Goal: Task Accomplishment & Management: Complete application form

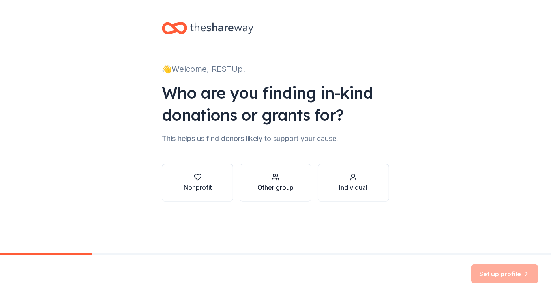
click at [283, 176] on div "button" at bounding box center [276, 177] width 36 height 8
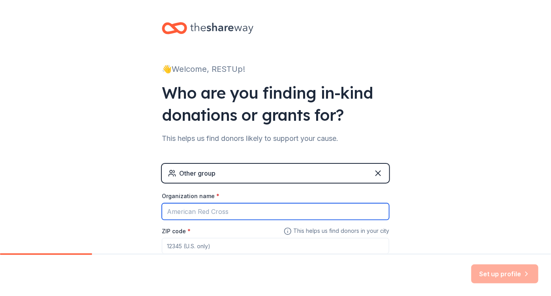
click at [237, 213] on input "Organization name *" at bounding box center [276, 211] width 228 height 17
type input "REST UP4 LLC"
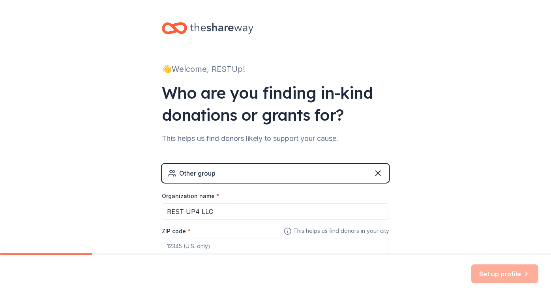
click at [221, 248] on input "ZIP code *" at bounding box center [276, 246] width 228 height 16
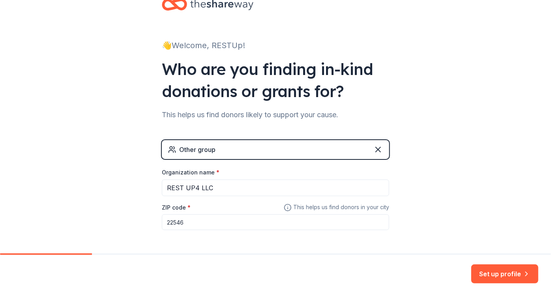
scroll to position [54, 0]
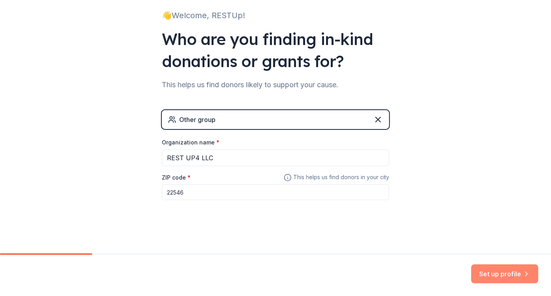
type input "22546"
click at [495, 273] on button "Set up profile" at bounding box center [505, 274] width 67 height 19
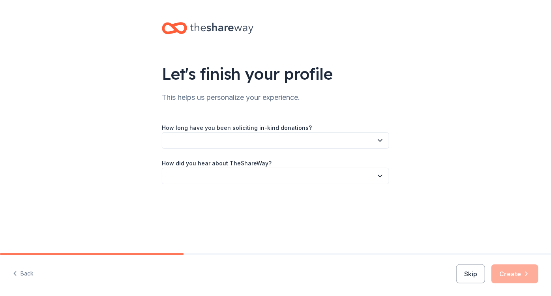
click at [381, 138] on icon "button" at bounding box center [380, 141] width 8 height 8
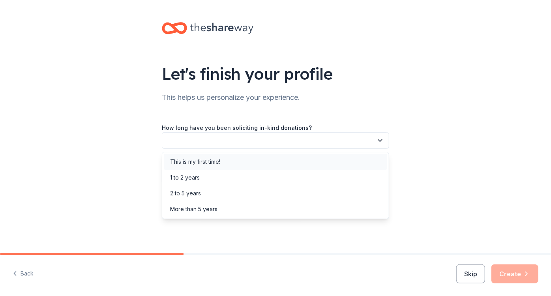
click at [256, 162] on div "This is my first time!" at bounding box center [276, 162] width 224 height 16
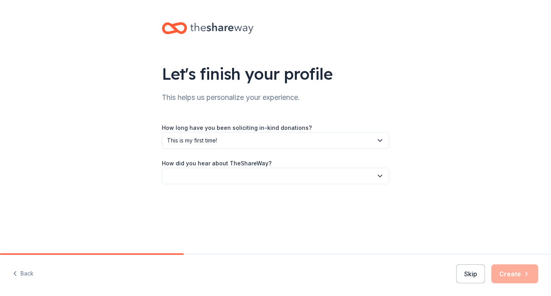
click at [383, 177] on icon "button" at bounding box center [380, 176] width 8 height 8
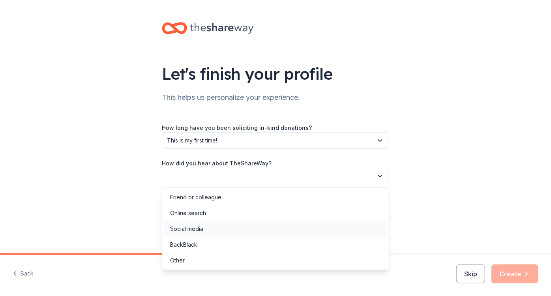
click at [327, 229] on div "Social media" at bounding box center [276, 229] width 224 height 16
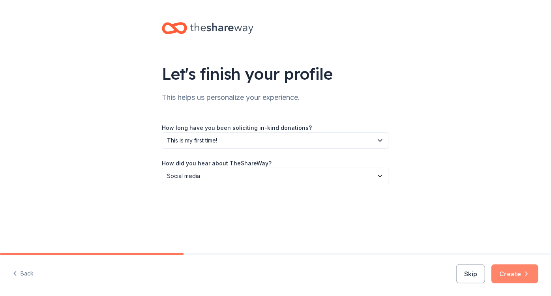
click at [509, 270] on button "Create" at bounding box center [515, 274] width 47 height 19
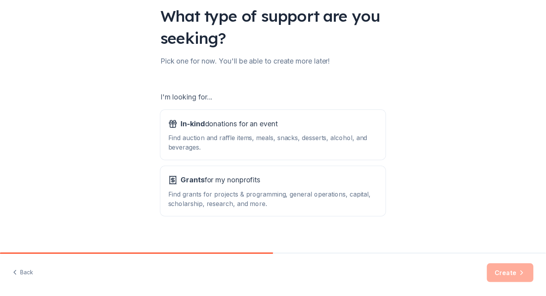
scroll to position [65, 0]
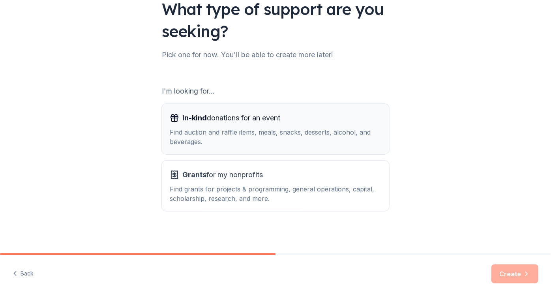
click at [261, 132] on div "Find auction and raffle items, meals, snacks, desserts, alcohol, and beverages." at bounding box center [276, 137] width 212 height 19
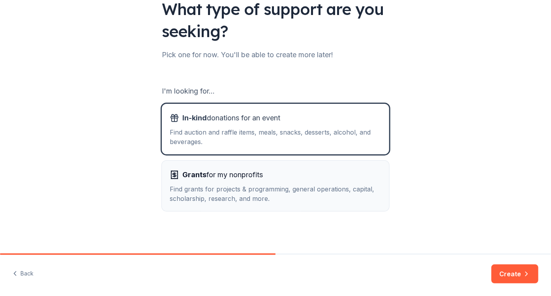
click at [263, 185] on div "Find grants for projects & programming, general operations, capital, scholarshi…" at bounding box center [276, 193] width 212 height 19
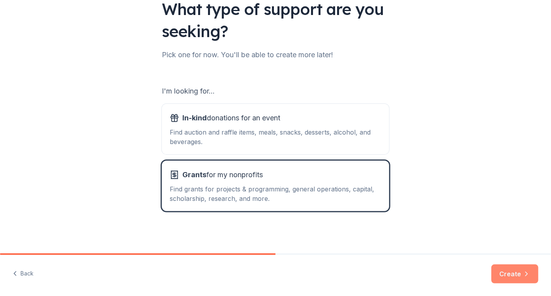
click at [519, 271] on button "Create" at bounding box center [515, 274] width 47 height 19
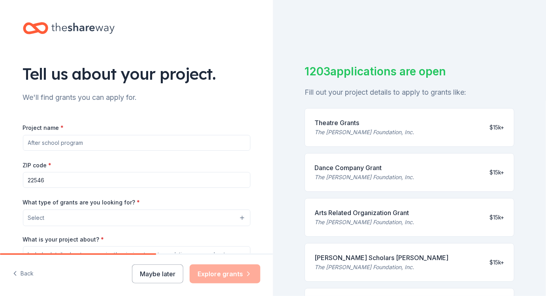
click at [122, 144] on input "Project name *" at bounding box center [137, 143] width 228 height 16
type input "s"
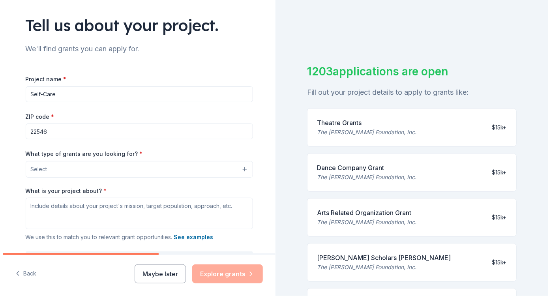
scroll to position [71, 0]
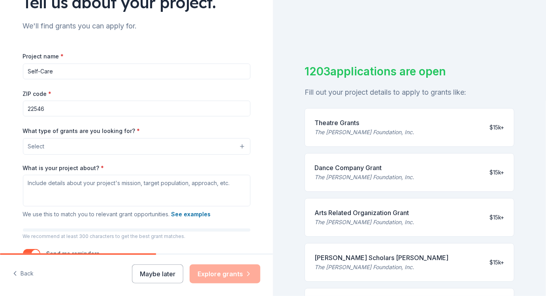
type input "Self-Care"
click at [237, 145] on button "Select" at bounding box center [137, 146] width 228 height 17
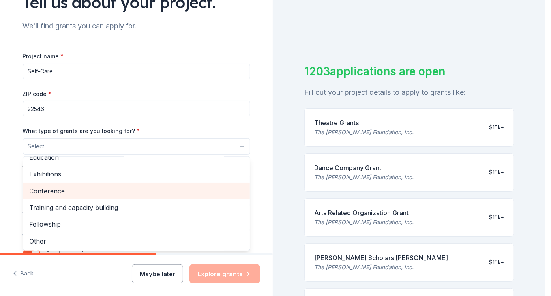
click at [54, 188] on span "Conference" at bounding box center [137, 191] width 214 height 10
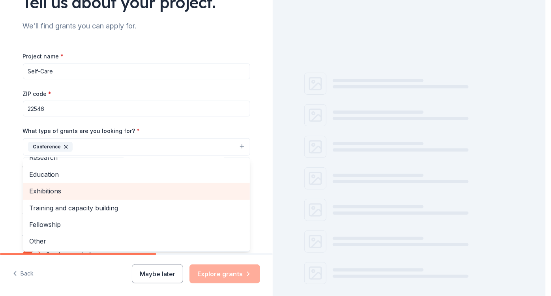
scroll to position [76, 0]
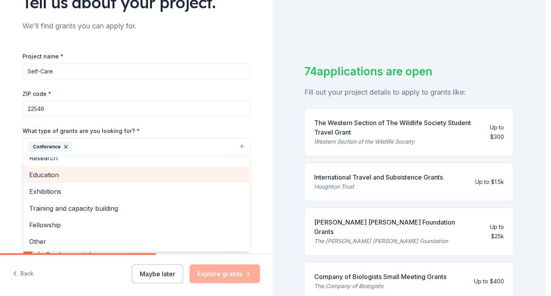
click at [42, 173] on span "Education" at bounding box center [137, 175] width 214 height 10
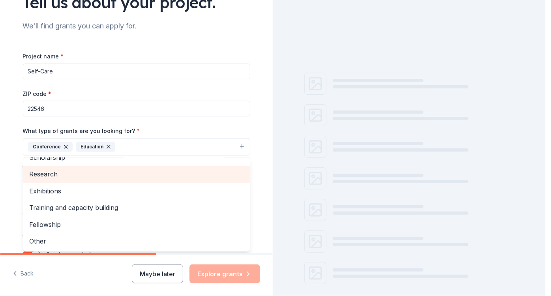
scroll to position [60, 0]
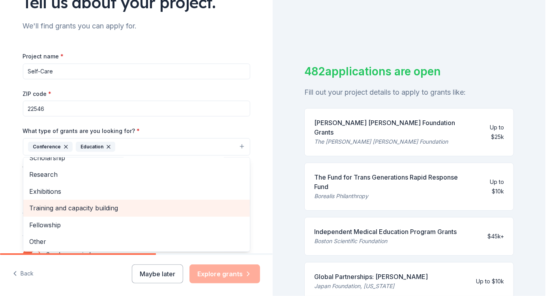
click at [58, 205] on span "Training and capacity building" at bounding box center [137, 208] width 214 height 10
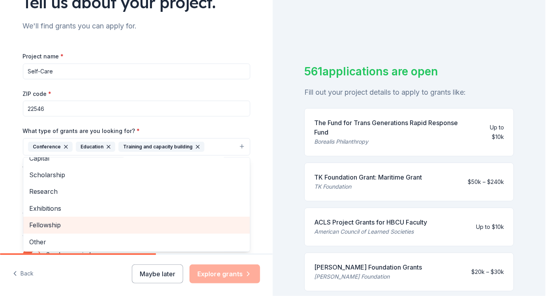
click at [56, 223] on span "Fellowship" at bounding box center [137, 225] width 214 height 10
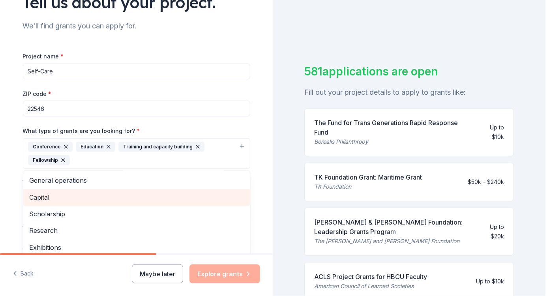
scroll to position [26, 0]
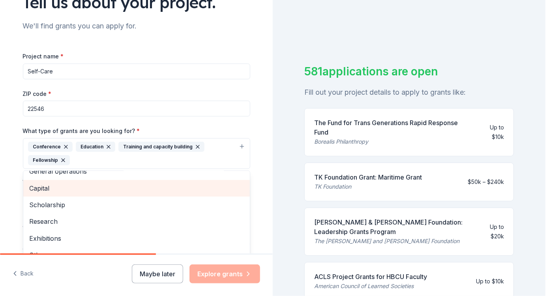
click at [44, 186] on span "Capital" at bounding box center [137, 188] width 214 height 10
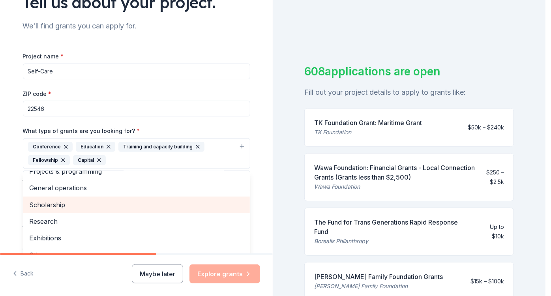
click at [64, 203] on span "Scholarship" at bounding box center [137, 205] width 214 height 10
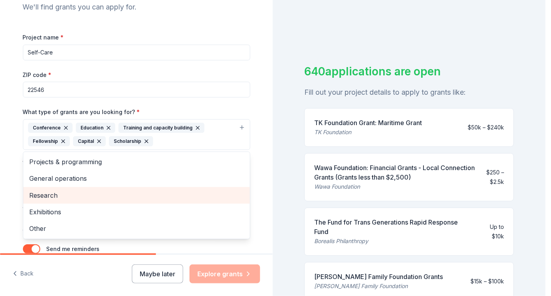
scroll to position [107, 0]
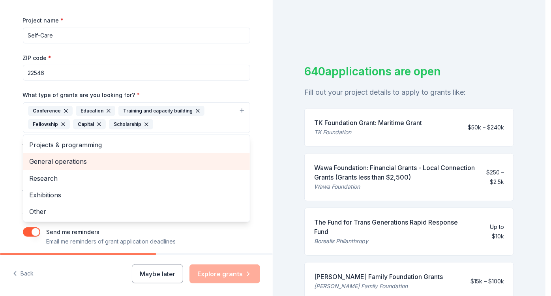
click at [66, 160] on span "General operations" at bounding box center [137, 161] width 214 height 10
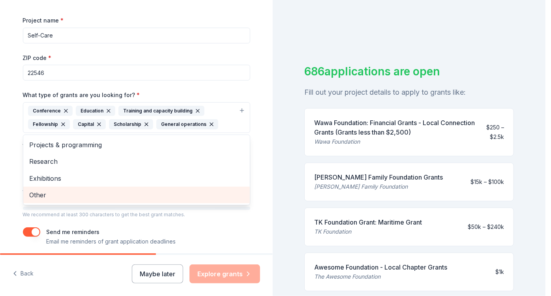
click at [42, 190] on span "Other" at bounding box center [137, 195] width 214 height 10
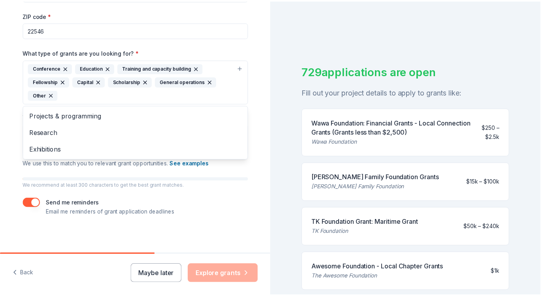
scroll to position [150, 0]
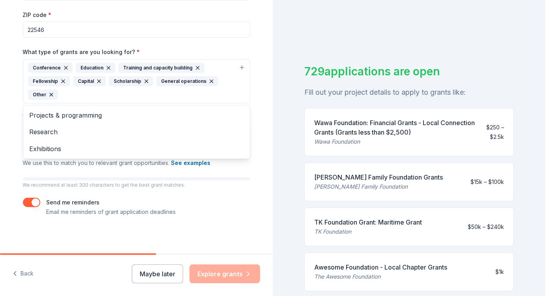
click at [320, 36] on div "Tell us about your project. We'll find grants you can apply for. Project name *…" at bounding box center [273, 148] width 546 height 296
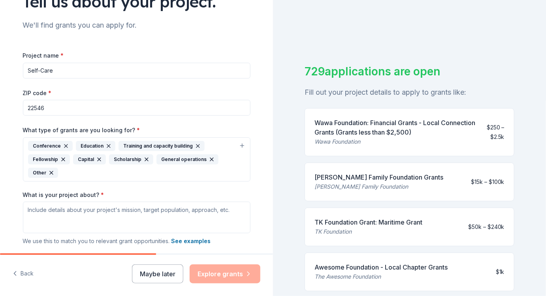
scroll to position [79, 0]
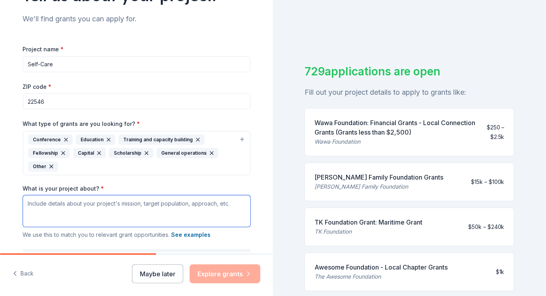
click at [86, 209] on textarea "What is your project about? *" at bounding box center [137, 212] width 228 height 32
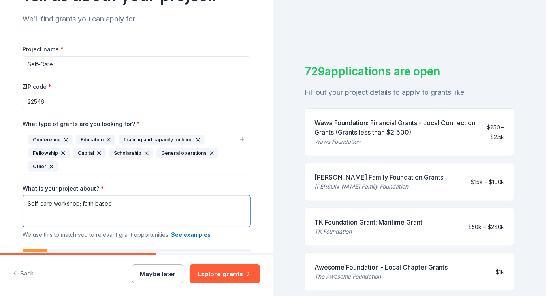
click at [76, 203] on textarea "Self-care workshop; faith based" at bounding box center [137, 212] width 228 height 32
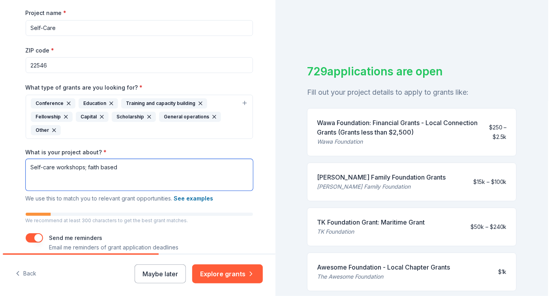
scroll to position [150, 0]
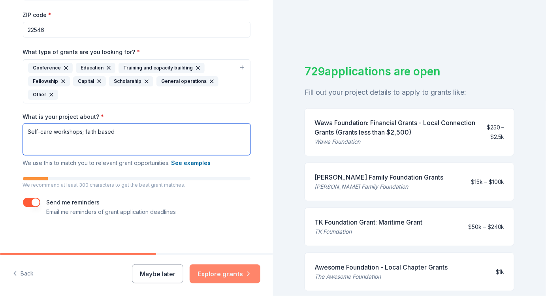
type textarea "Self-care workshops; faith based"
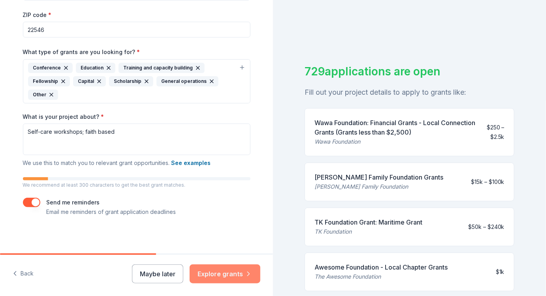
click at [220, 271] on button "Explore grants" at bounding box center [225, 274] width 71 height 19
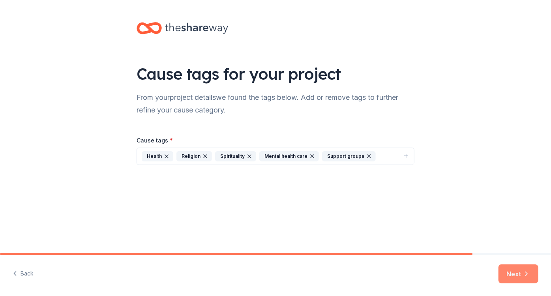
click at [515, 273] on button "Next" at bounding box center [519, 274] width 40 height 19
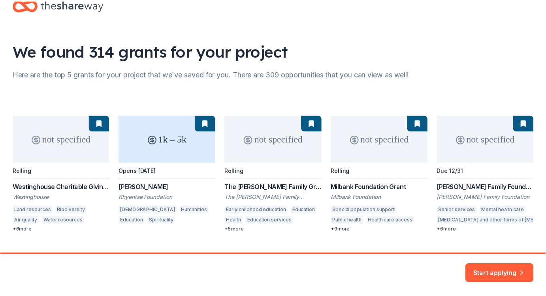
scroll to position [36, 0]
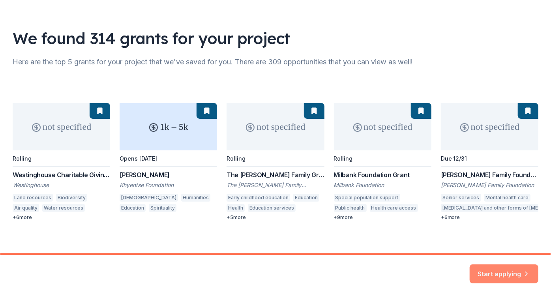
click at [517, 267] on button "Start applying" at bounding box center [504, 272] width 69 height 19
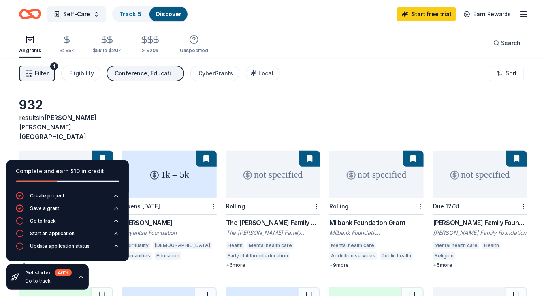
click at [525, 9] on icon "button" at bounding box center [523, 13] width 9 height 9
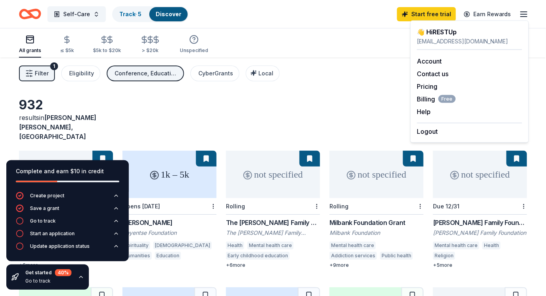
click at [34, 12] on icon "Home" at bounding box center [30, 14] width 22 height 19
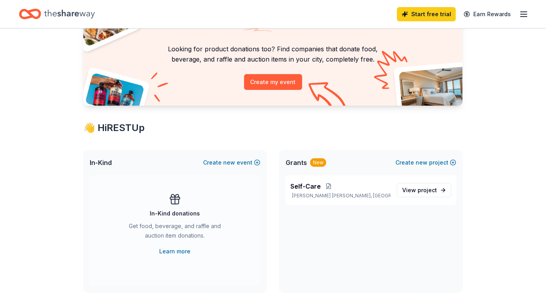
scroll to position [71, 0]
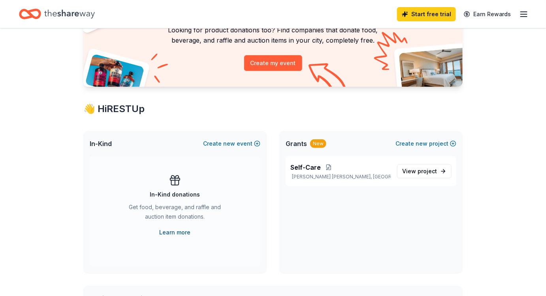
click at [176, 229] on link "Learn more" at bounding box center [175, 232] width 31 height 9
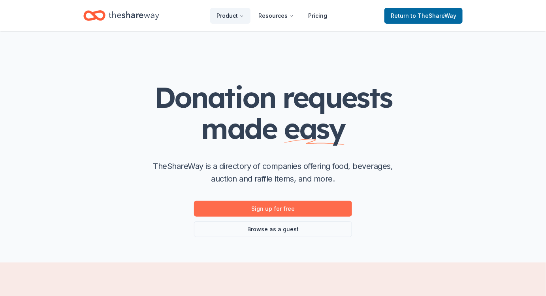
click at [267, 203] on link "Sign up for free" at bounding box center [273, 209] width 158 height 16
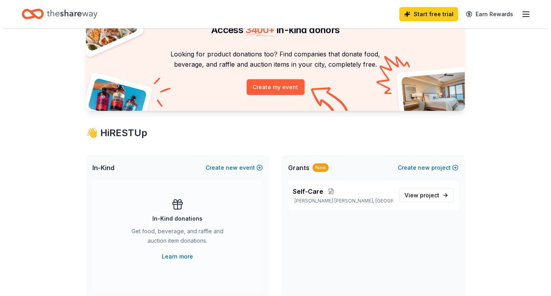
scroll to position [36, 0]
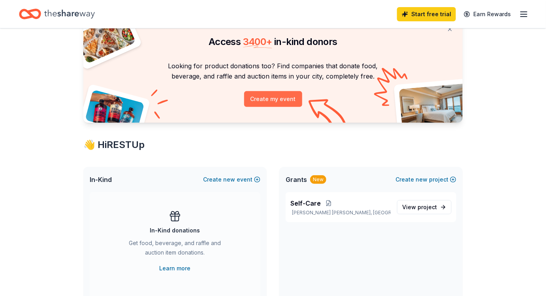
click at [272, 94] on button "Create my event" at bounding box center [273, 99] width 58 height 16
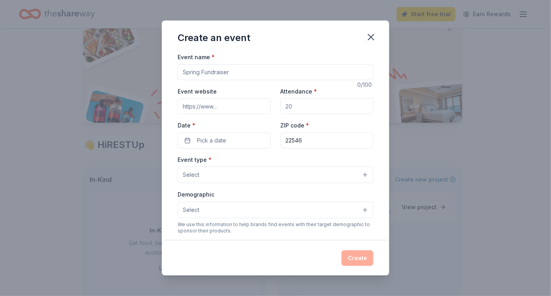
click at [216, 72] on input "Event name *" at bounding box center [276, 72] width 196 height 16
type input "Peace in Chaos"
click at [192, 105] on input "Event website" at bounding box center [224, 106] width 93 height 16
paste input "https://www.eventbrite.com/e/peace-in-chaos-pic-tickets-1444298960069?aff=oddtd…"
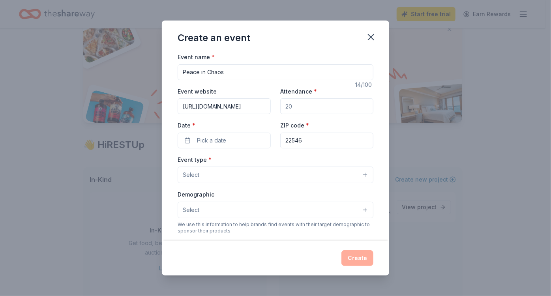
type input "https://www.eventbrite.com/e/peace-in-chaos-pic-tickets-1444298960069?aff=oddtd…"
click at [313, 105] on input "Attendance *" at bounding box center [326, 106] width 93 height 16
type input "130"
click at [224, 173] on button "Select" at bounding box center [276, 175] width 196 height 17
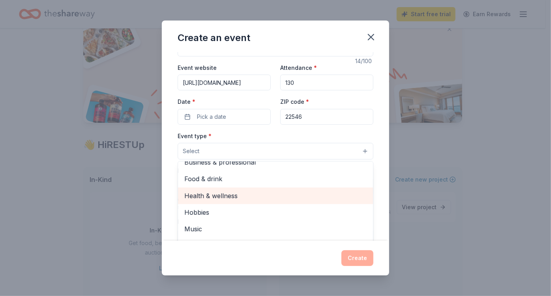
scroll to position [36, 0]
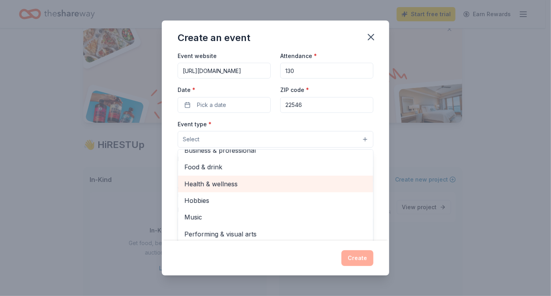
click at [226, 182] on span "Health & wellness" at bounding box center [275, 184] width 182 height 10
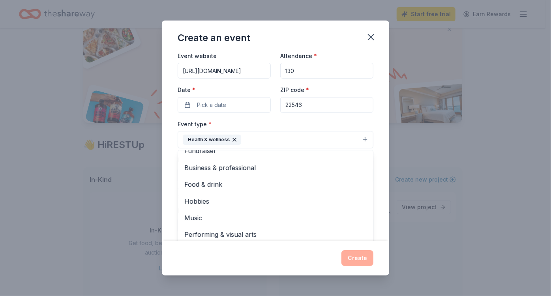
click at [62, 203] on div "Create an event Event name * Peace in Chaos 14 /100 Event website https://www.e…" at bounding box center [275, 148] width 551 height 296
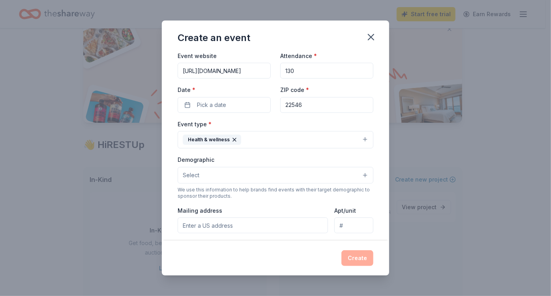
click at [228, 173] on button "Select" at bounding box center [276, 175] width 196 height 17
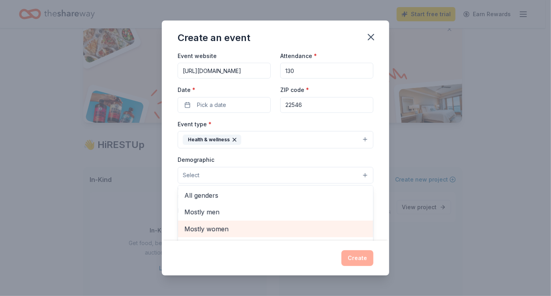
click at [206, 224] on span "Mostly women" at bounding box center [275, 229] width 182 height 10
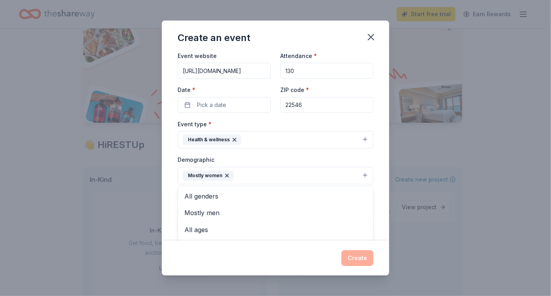
click at [35, 198] on div "Create an event Event name * Peace in Chaos 14 /100 Event website https://www.e…" at bounding box center [275, 148] width 551 height 296
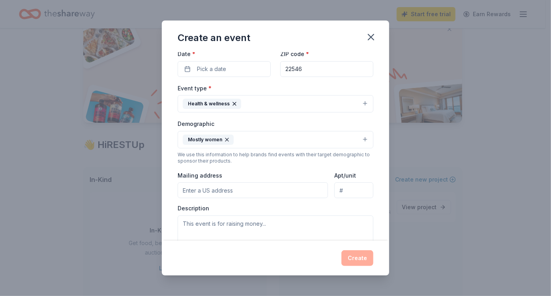
click at [209, 192] on input "Mailing address" at bounding box center [253, 190] width 150 height 16
type input "421 Dorset Drive"
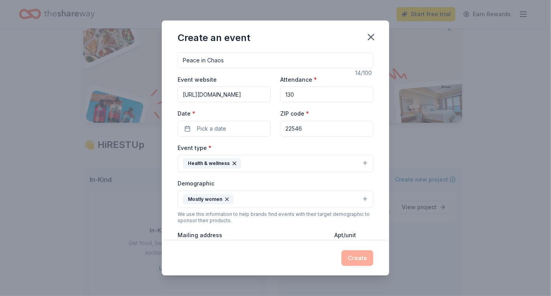
scroll to position [0, 0]
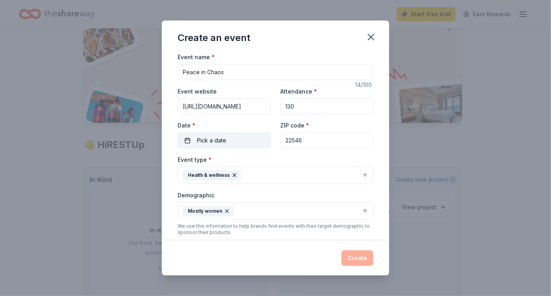
click at [213, 136] on span "Pick a date" at bounding box center [211, 140] width 29 height 9
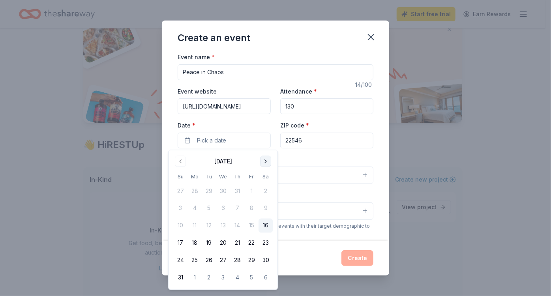
click at [267, 161] on button "Go to next month" at bounding box center [265, 161] width 11 height 11
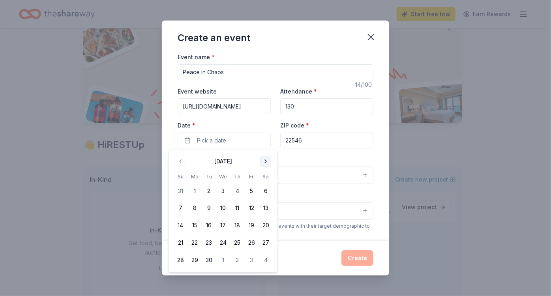
click at [267, 161] on button "Go to next month" at bounding box center [265, 161] width 11 height 11
click at [264, 205] on button "11" at bounding box center [266, 208] width 14 height 14
click at [26, 196] on div "Create an event Event name * Peace in Chaos 14 /100 Event website https://www.e…" at bounding box center [275, 148] width 551 height 296
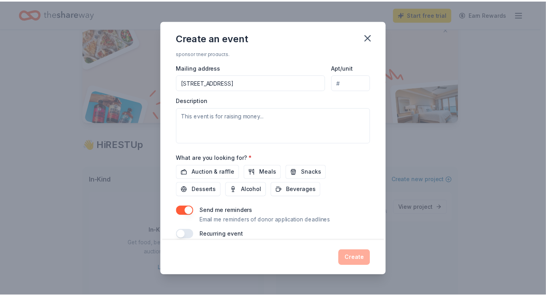
scroll to position [188, 0]
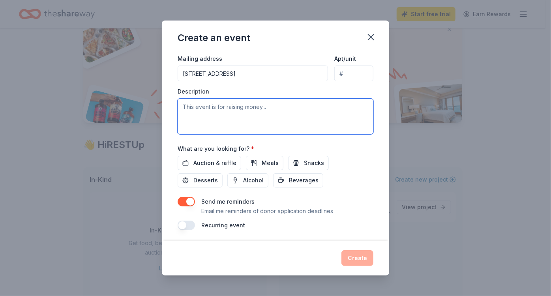
click at [192, 107] on textarea at bounding box center [276, 117] width 196 height 36
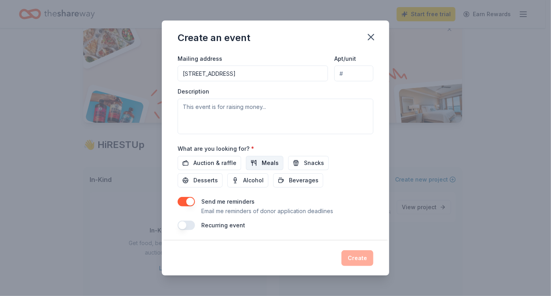
click at [265, 158] on span "Meals" at bounding box center [270, 162] width 17 height 9
click at [304, 159] on span "Snacks" at bounding box center [314, 162] width 20 height 9
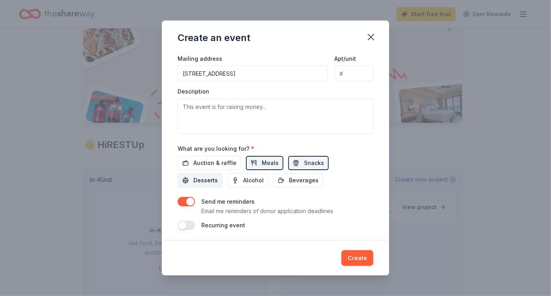
click at [202, 176] on span "Desserts" at bounding box center [206, 180] width 24 height 9
click at [304, 176] on span "Beverages" at bounding box center [304, 180] width 30 height 9
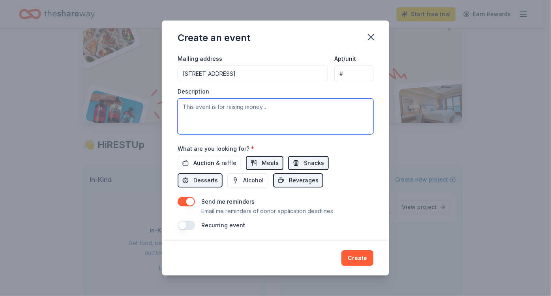
click at [184, 107] on textarea at bounding box center [276, 117] width 196 height 36
type textarea "t"
click at [210, 109] on textarea "This event to provide resources to women" at bounding box center [276, 117] width 196 height 36
click at [272, 105] on textarea "This event is to provide resources to women" at bounding box center [276, 117] width 196 height 36
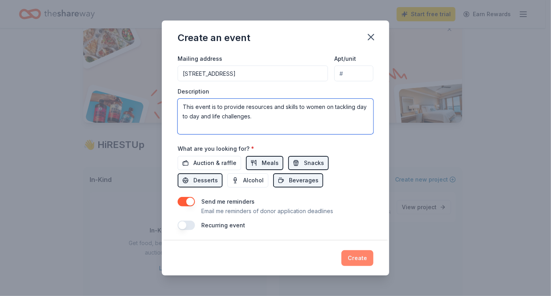
type textarea "This event is to provide resources and skills to women on tackling day to day a…"
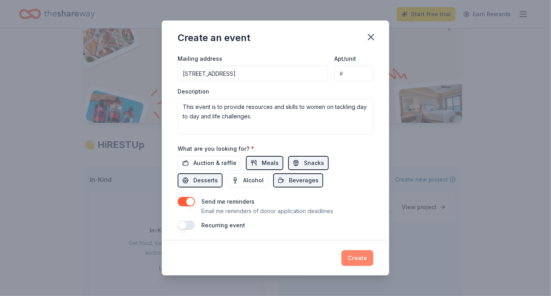
click at [361, 261] on button "Create" at bounding box center [358, 258] width 32 height 16
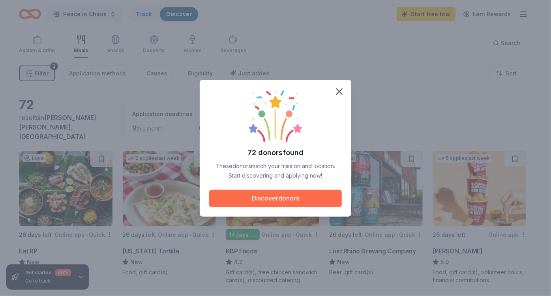
click at [284, 194] on button "Discover donors" at bounding box center [275, 198] width 133 height 17
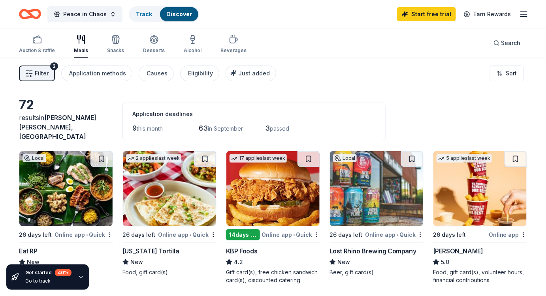
click at [34, 69] on button "Filter 2" at bounding box center [37, 74] width 36 height 16
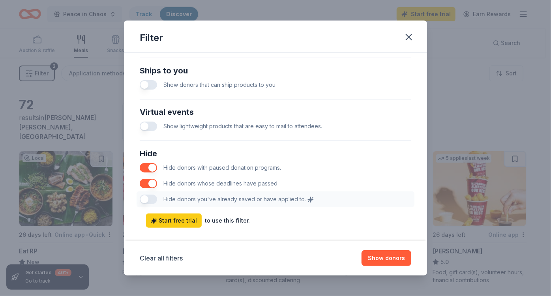
scroll to position [384, 0]
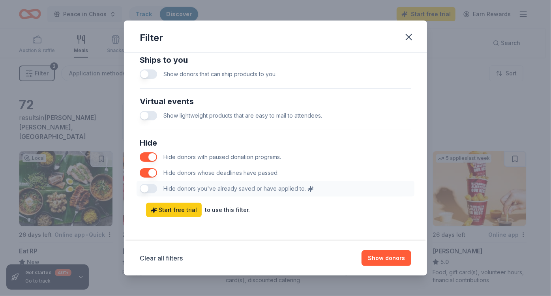
click at [149, 72] on button "button" at bounding box center [148, 74] width 17 height 9
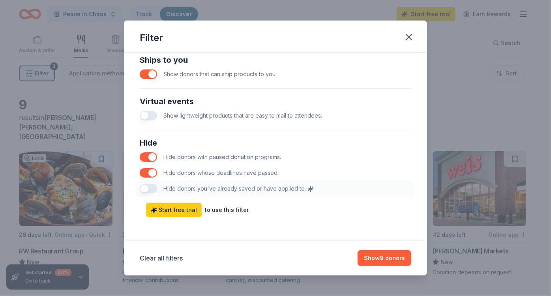
click at [152, 114] on button "button" at bounding box center [148, 115] width 17 height 9
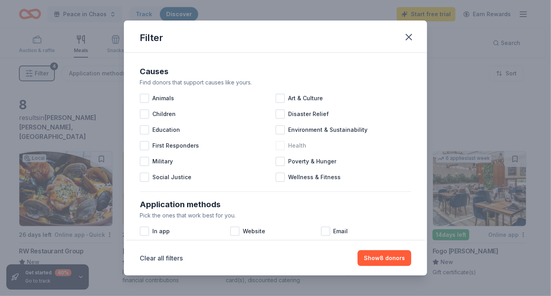
click at [277, 145] on div at bounding box center [280, 145] width 9 height 9
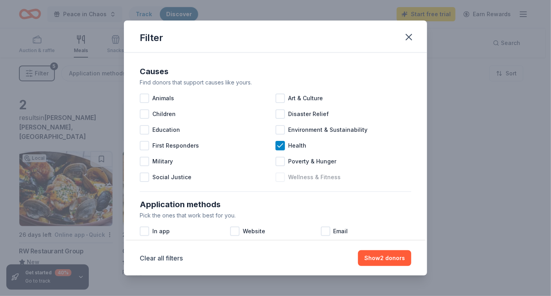
click at [282, 179] on div at bounding box center [280, 177] width 9 height 9
click at [282, 99] on div at bounding box center [280, 98] width 9 height 9
click at [375, 256] on button "Show 3 donors" at bounding box center [384, 258] width 53 height 16
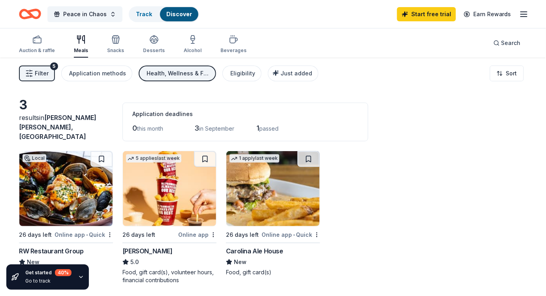
click at [35, 69] on span "Filter" at bounding box center [42, 73] width 14 height 9
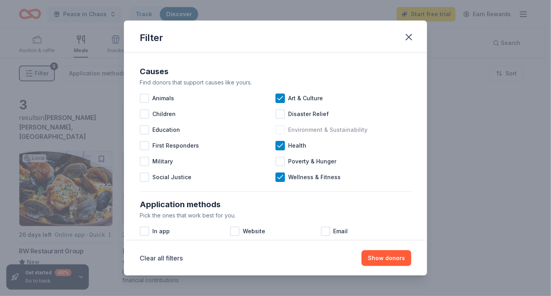
click at [276, 131] on div at bounding box center [280, 129] width 9 height 9
click at [146, 177] on div at bounding box center [144, 177] width 9 height 9
click at [144, 129] on div at bounding box center [144, 129] width 9 height 9
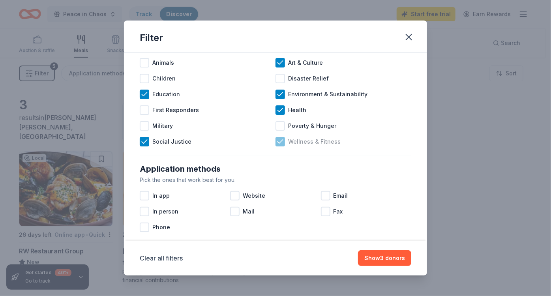
click at [281, 142] on icon at bounding box center [280, 142] width 8 height 8
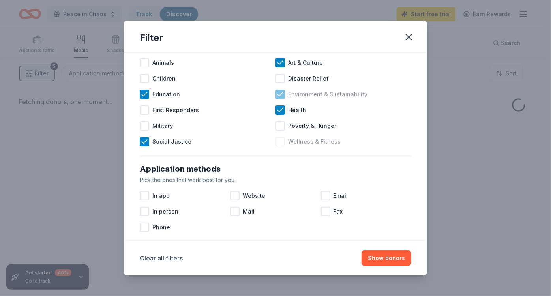
drag, startPoint x: 280, startPoint y: 112, endPoint x: 278, endPoint y: 100, distance: 12.0
click at [280, 110] on icon at bounding box center [280, 110] width 8 height 8
click at [278, 90] on icon at bounding box center [280, 94] width 8 height 8
click at [280, 68] on div "Art & Culture" at bounding box center [344, 63] width 136 height 16
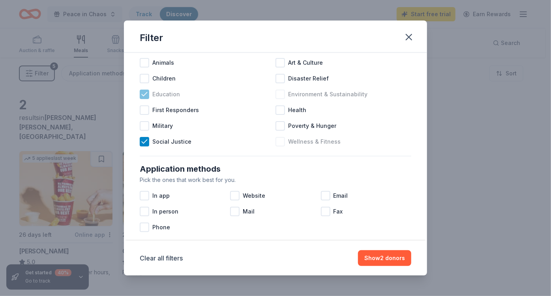
click at [143, 93] on icon at bounding box center [145, 94] width 8 height 8
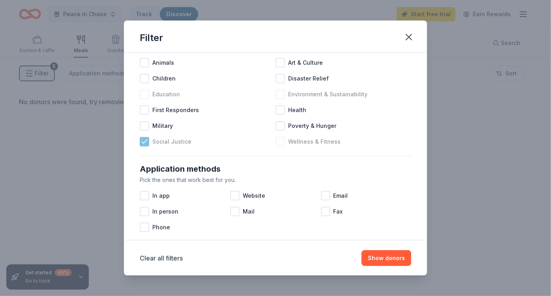
click at [142, 139] on icon at bounding box center [145, 142] width 8 height 8
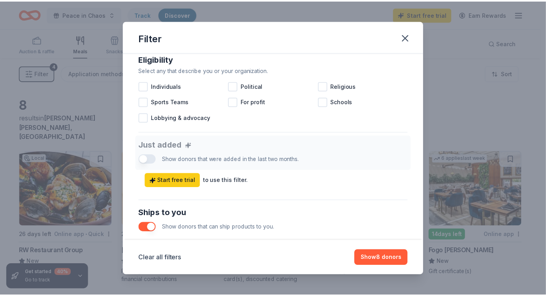
scroll to position [251, 0]
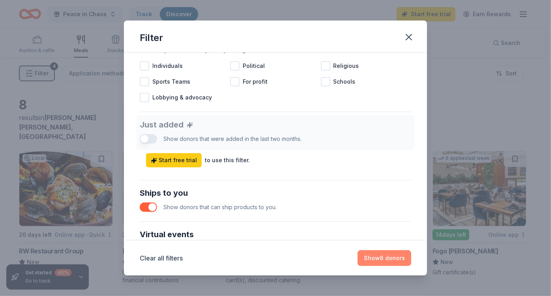
click at [374, 257] on button "Show 8 donors" at bounding box center [385, 258] width 54 height 16
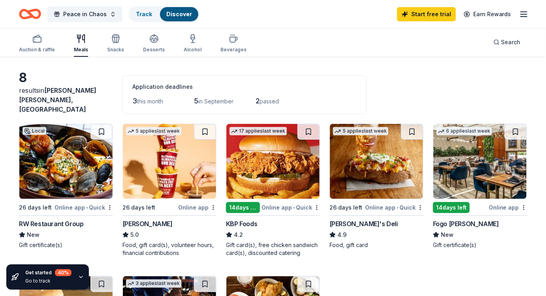
scroll to position [36, 0]
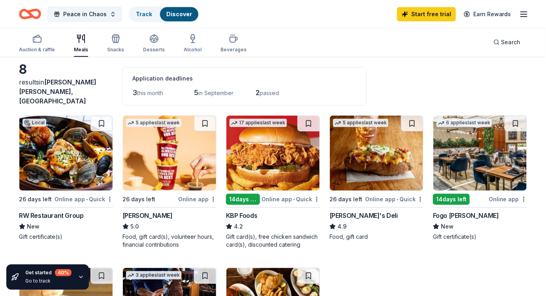
click at [272, 162] on img at bounding box center [272, 153] width 93 height 75
click at [165, 169] on img at bounding box center [169, 153] width 93 height 75
click at [372, 164] on img at bounding box center [376, 153] width 93 height 75
click at [71, 167] on img at bounding box center [65, 153] width 93 height 75
click at [474, 146] on img at bounding box center [479, 153] width 93 height 75
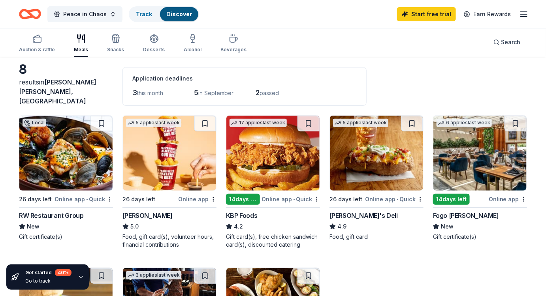
click at [190, 194] on div "Online app" at bounding box center [197, 199] width 38 height 10
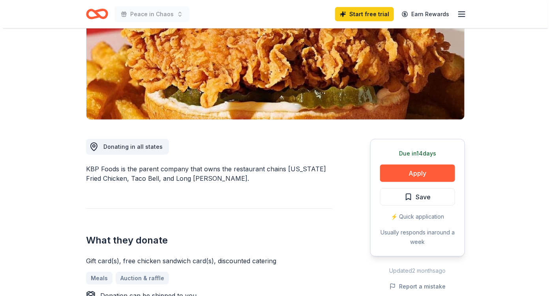
scroll to position [107, 0]
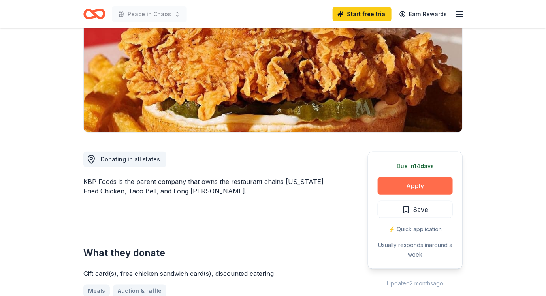
click at [408, 185] on button "Apply" at bounding box center [415, 185] width 75 height 17
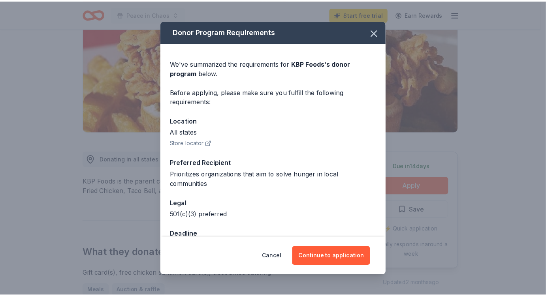
scroll to position [23, 0]
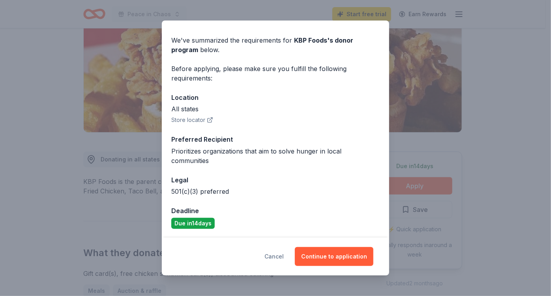
click at [275, 255] on button "Cancel" at bounding box center [274, 256] width 19 height 19
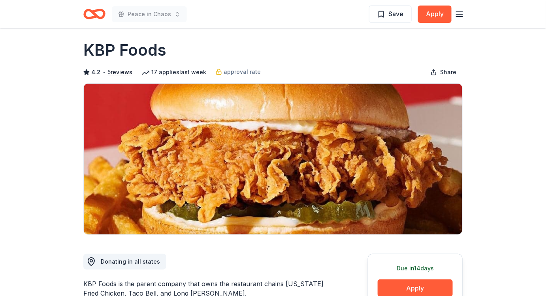
scroll to position [0, 0]
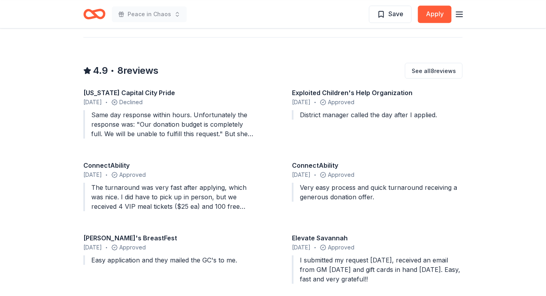
scroll to position [754, 0]
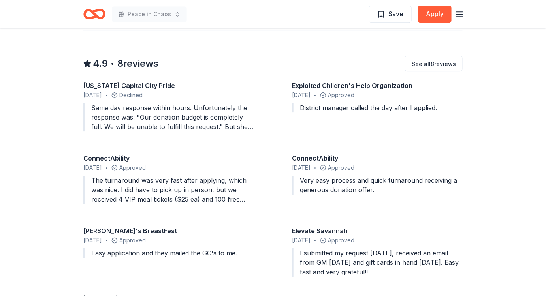
click at [222, 182] on div "The turnaround was very fast after applying, which was nice. I did have to pick…" at bounding box center [168, 190] width 171 height 28
click at [218, 192] on div "The turnaround was very fast after applying, which was nice. I did have to pick…" at bounding box center [168, 190] width 171 height 28
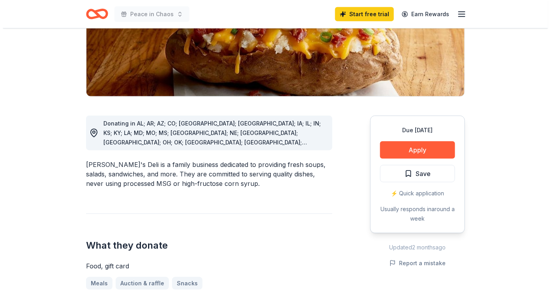
scroll to position [71, 0]
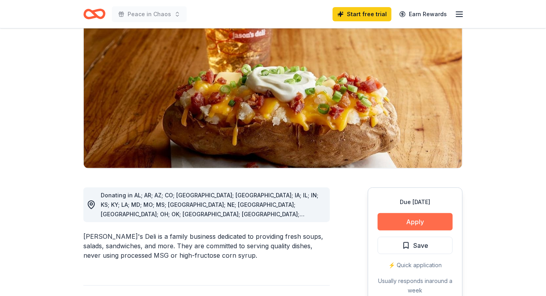
click at [391, 220] on button "Apply" at bounding box center [415, 221] width 75 height 17
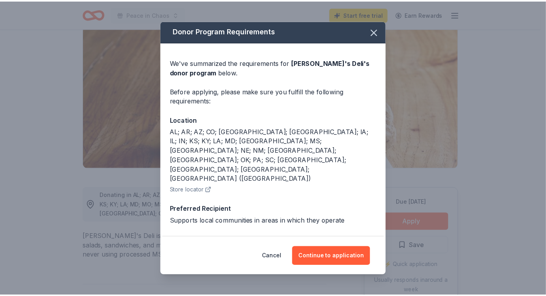
scroll to position [0, 0]
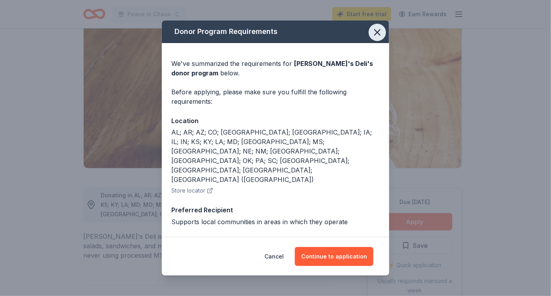
click at [372, 31] on icon "button" at bounding box center [377, 32] width 11 height 11
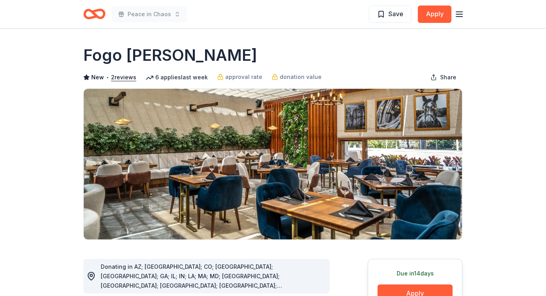
click at [455, 13] on icon "button" at bounding box center [459, 13] width 9 height 9
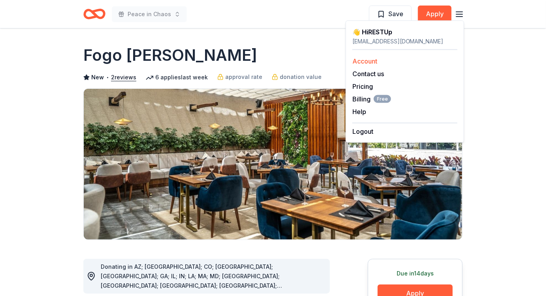
click at [366, 59] on link "Account" at bounding box center [364, 61] width 25 height 8
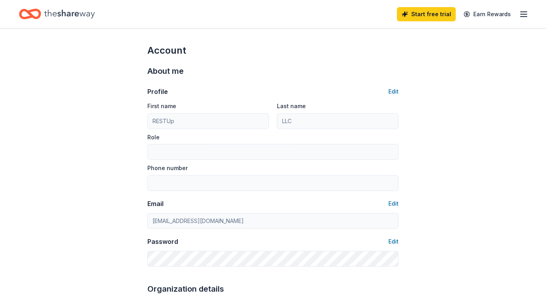
click at [62, 8] on icon "Home" at bounding box center [69, 14] width 51 height 16
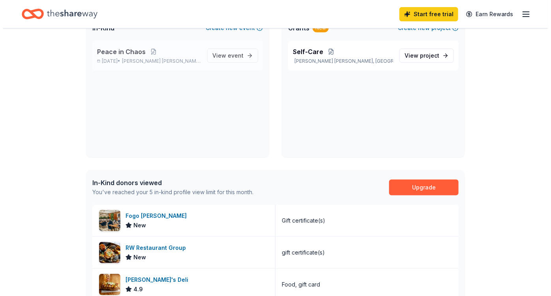
scroll to position [4, 0]
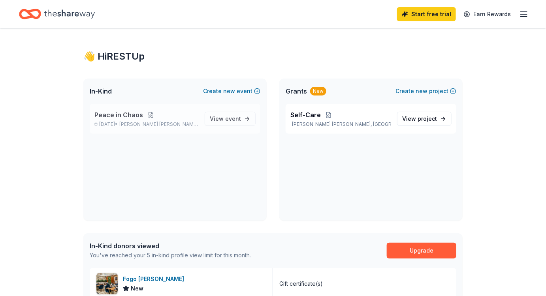
click at [150, 115] on button at bounding box center [151, 115] width 16 height 6
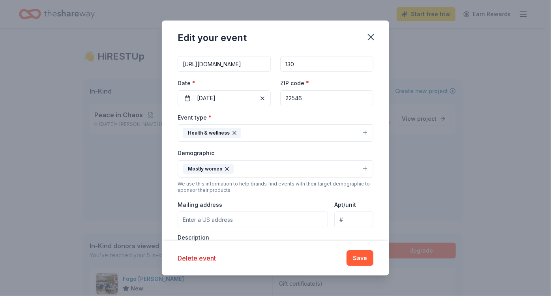
scroll to position [107, 0]
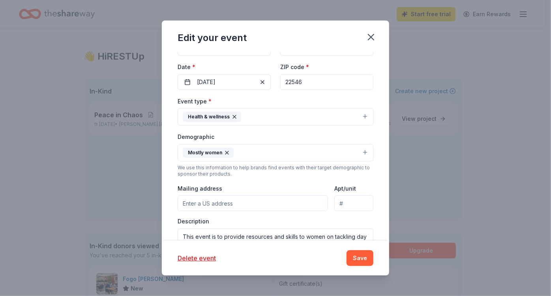
click at [326, 114] on button "Health & wellness" at bounding box center [276, 116] width 196 height 17
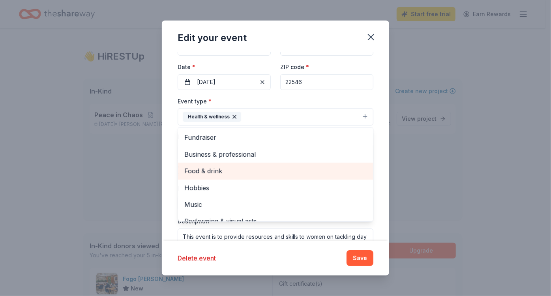
click at [211, 167] on span "Food & drink" at bounding box center [275, 171] width 182 height 10
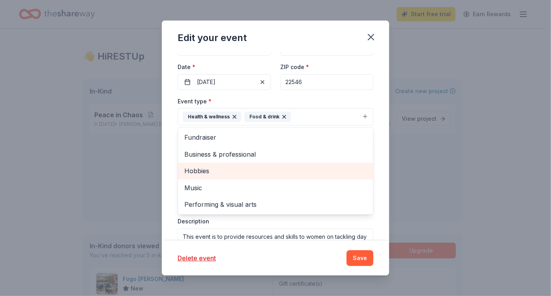
click at [204, 166] on span "Hobbies" at bounding box center [275, 171] width 182 height 10
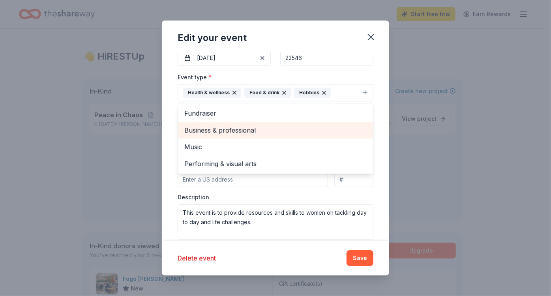
scroll to position [143, 0]
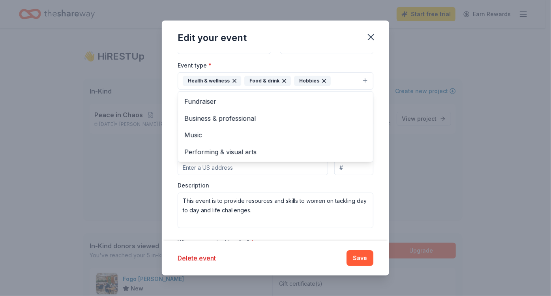
click at [172, 139] on div "Update donors you've applied to Let donors know of any updates you've made sinc…" at bounding box center [276, 146] width 228 height 189
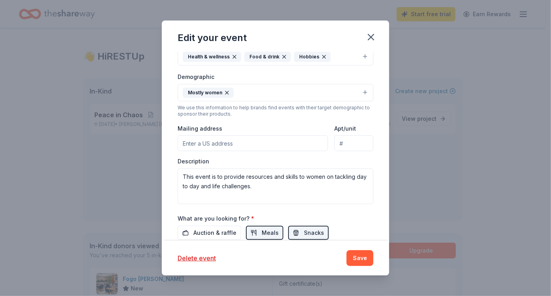
scroll to position [179, 0]
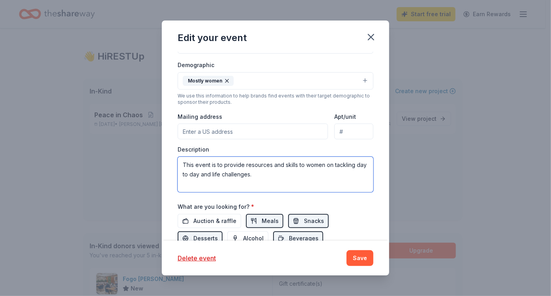
click at [260, 172] on textarea "This event is to provide resources and skills to women on tackling day to day a…" at bounding box center [276, 175] width 196 height 36
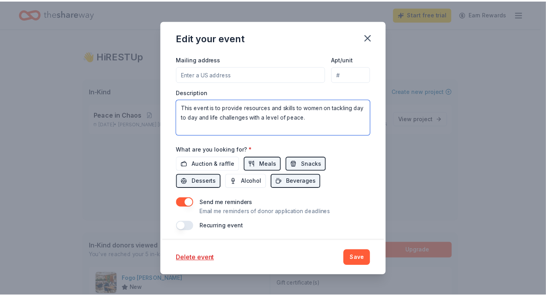
scroll to position [237, 0]
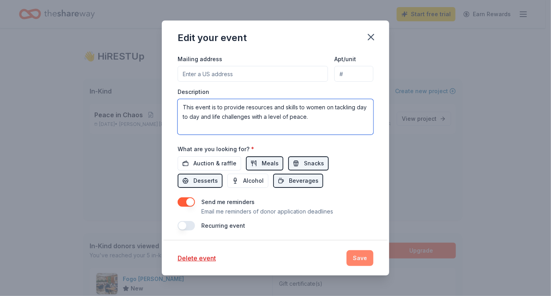
type textarea "This event is to provide resources and skills to women on tackling day to day a…"
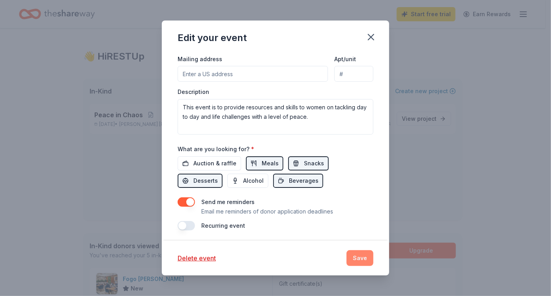
click at [359, 255] on button "Save" at bounding box center [360, 258] width 27 height 16
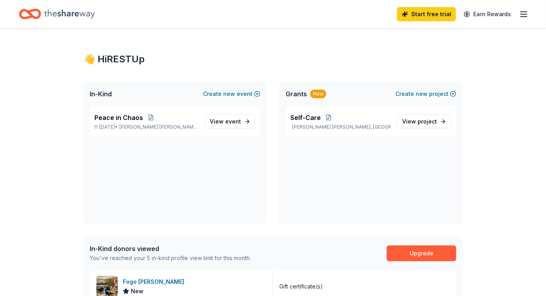
scroll to position [0, 0]
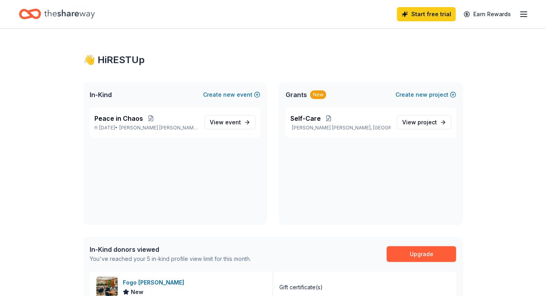
click at [531, 13] on div "Start free trial Earn Rewards" at bounding box center [273, 14] width 546 height 28
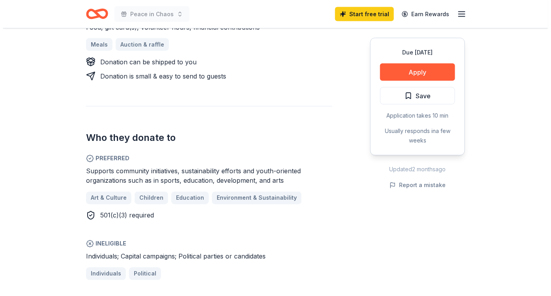
scroll to position [395, 0]
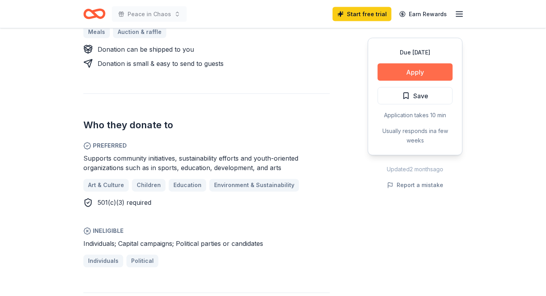
click at [408, 68] on button "Apply" at bounding box center [415, 72] width 75 height 17
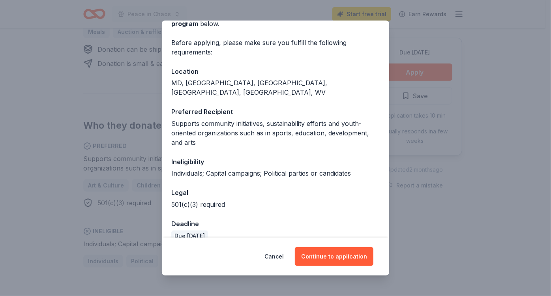
scroll to position [53, 0]
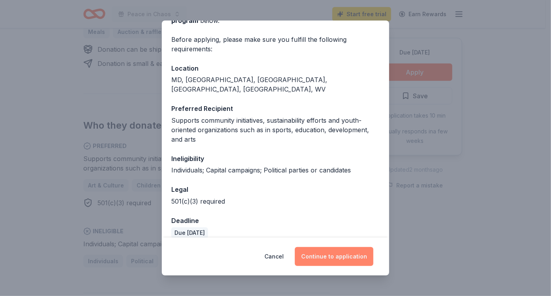
click at [320, 255] on button "Continue to application" at bounding box center [334, 256] width 79 height 19
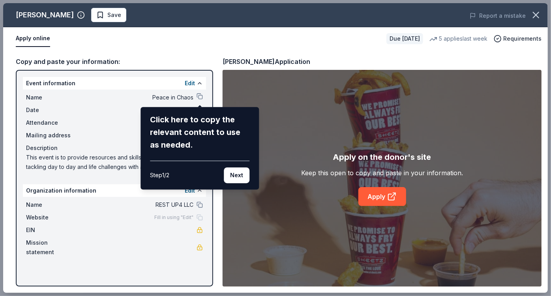
click at [208, 124] on div "Click here to copy the relevant content to use as needed." at bounding box center [200, 132] width 100 height 38
click at [97, 95] on div "Sheetz Save Report a mistake Apply online Due in 26 days 5 applies last week Re…" at bounding box center [275, 148] width 545 height 290
click at [236, 176] on button "Next" at bounding box center [237, 175] width 26 height 16
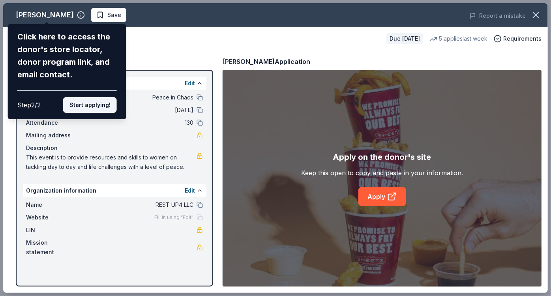
click at [98, 105] on button "Start applying!" at bounding box center [90, 105] width 54 height 16
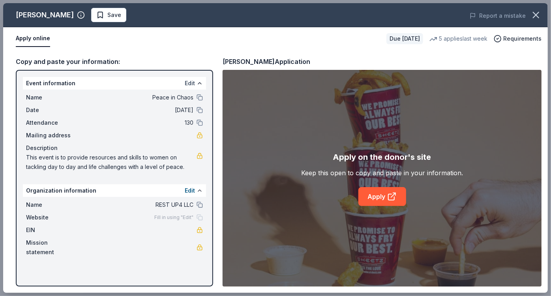
click at [195, 83] on button "Edit" at bounding box center [190, 83] width 10 height 9
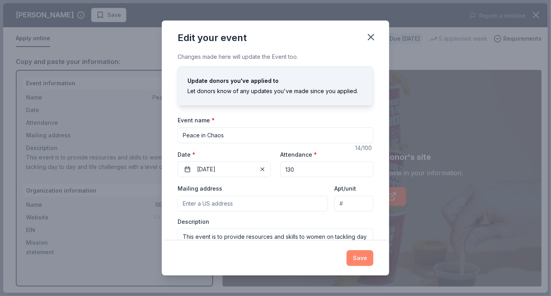
click at [362, 259] on button "Save" at bounding box center [360, 258] width 27 height 16
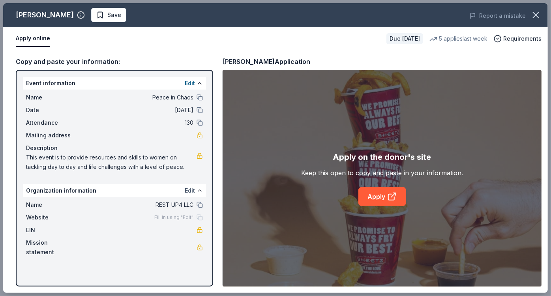
click at [189, 190] on button "Edit" at bounding box center [190, 190] width 10 height 9
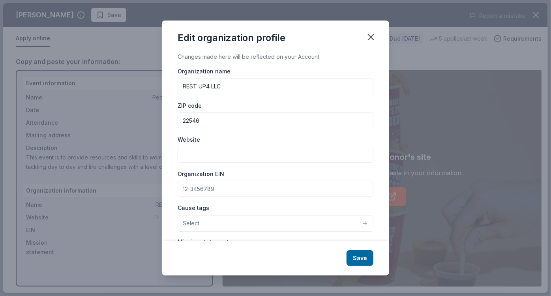
click at [214, 190] on input "Organization EIN" at bounding box center [276, 189] width 196 height 16
paste input "https://www.restup4.life/"
type input "https://www.restup4.life/"
click at [192, 193] on input "Organization EIN" at bounding box center [276, 189] width 196 height 16
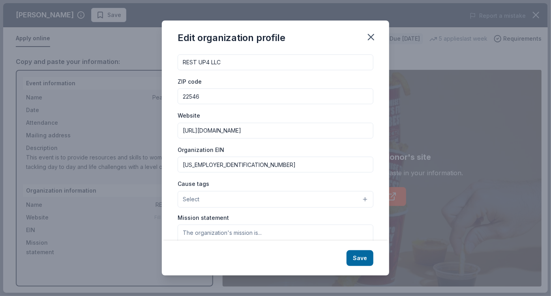
scroll to position [36, 0]
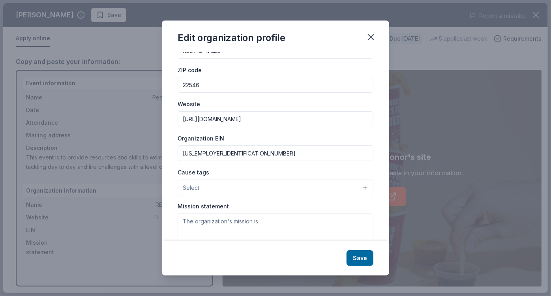
type input "87-4767114"
click at [253, 182] on button "Select" at bounding box center [276, 188] width 196 height 17
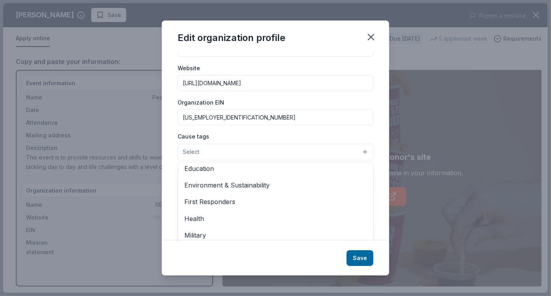
scroll to position [71, 0]
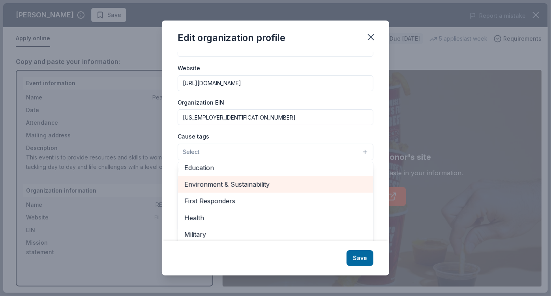
click at [242, 182] on span "Environment & Sustainability" at bounding box center [275, 184] width 182 height 10
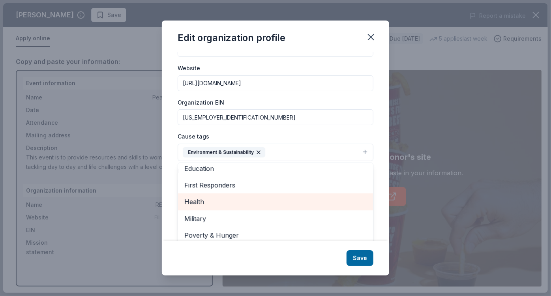
click at [203, 202] on span "Health" at bounding box center [275, 202] width 182 height 10
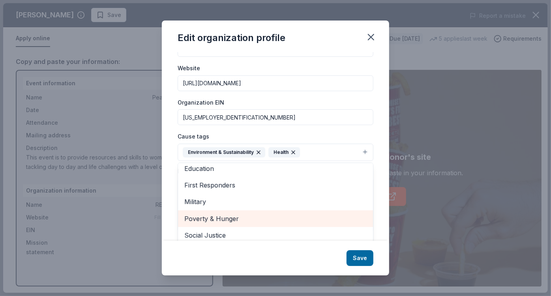
click at [233, 218] on span "Poverty & Hunger" at bounding box center [275, 219] width 182 height 10
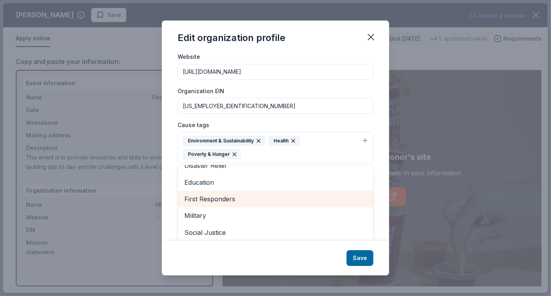
scroll to position [100, 0]
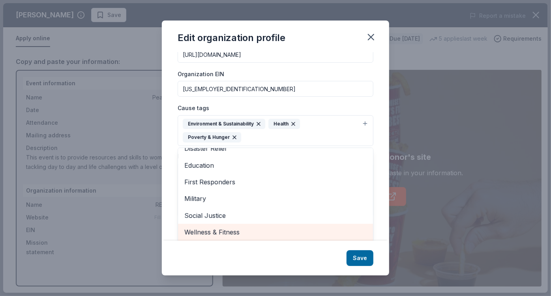
click at [233, 229] on span "Wellness & Fitness" at bounding box center [275, 232] width 182 height 10
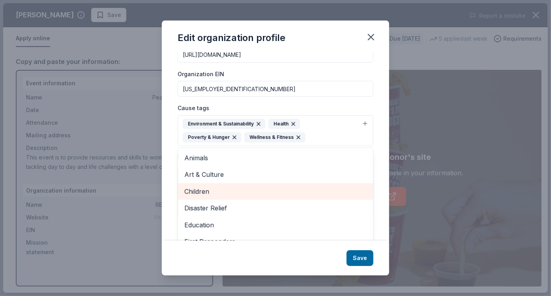
scroll to position [64, 0]
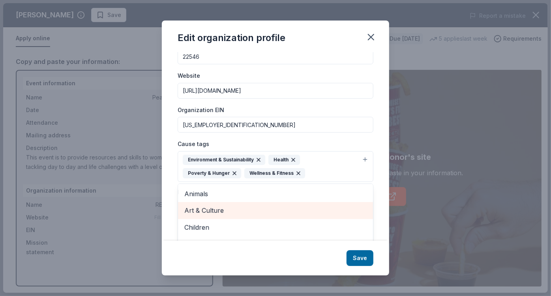
click at [209, 205] on span "Art & Culture" at bounding box center [275, 210] width 182 height 10
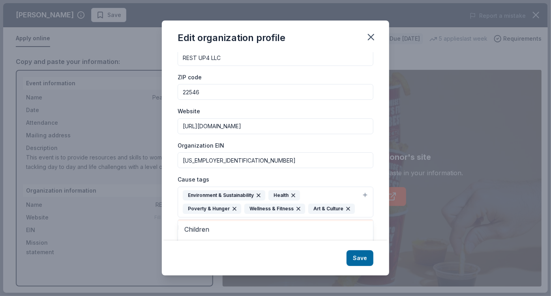
scroll to position [26, 0]
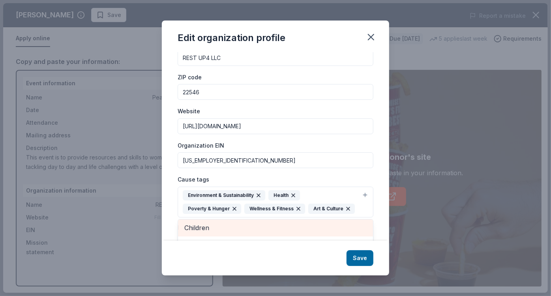
click at [199, 220] on div "Children" at bounding box center [275, 228] width 195 height 17
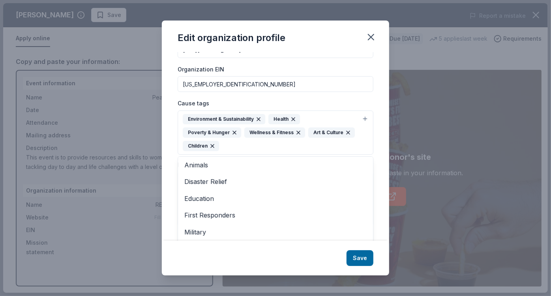
scroll to position [113, 0]
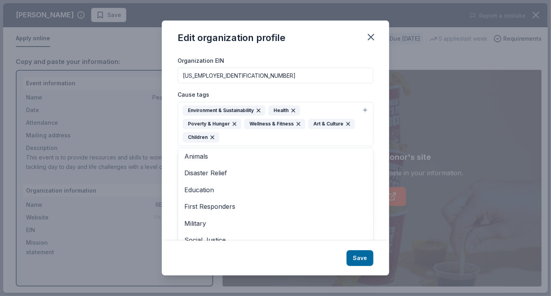
click at [312, 41] on div "Edit organization profile Changes made here will be reflected on your Account. …" at bounding box center [276, 148] width 228 height 255
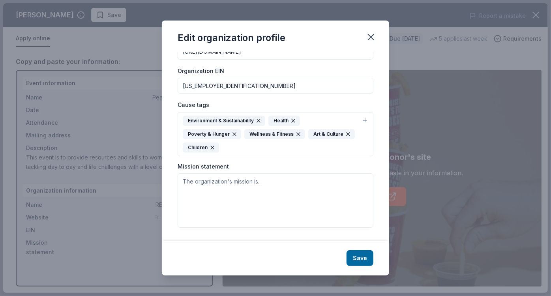
scroll to position [101, 0]
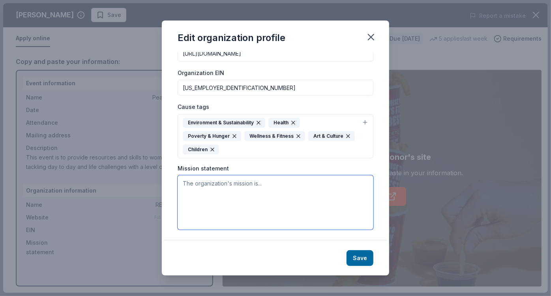
click at [193, 183] on textarea at bounding box center [276, 202] width 196 height 55
paste textarea "The mission of Rest Up4 is to offer mindfully handcrafted products and services…"
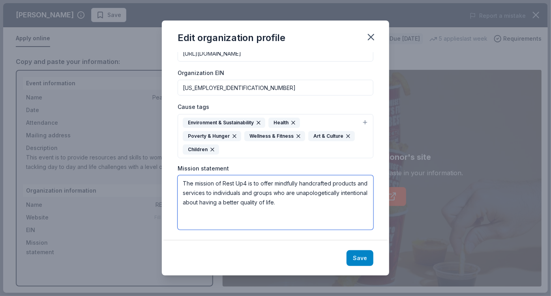
type textarea "The mission of Rest Up4 is to offer mindfully handcrafted products and services…"
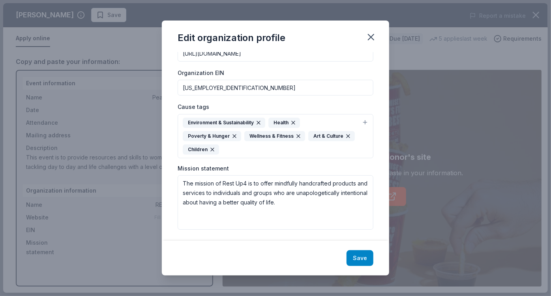
click at [355, 256] on button "Save" at bounding box center [360, 258] width 27 height 16
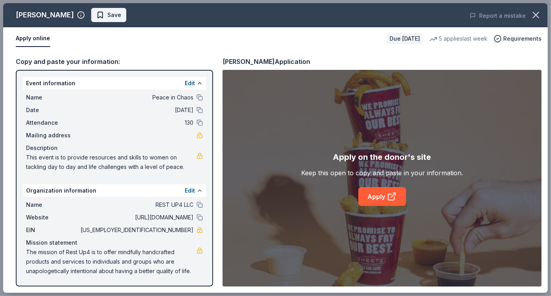
click at [96, 14] on span "Save" at bounding box center [108, 14] width 25 height 9
click at [32, 36] on button "Apply online" at bounding box center [33, 38] width 34 height 17
click at [41, 38] on button "Apply online" at bounding box center [33, 38] width 34 height 17
click at [386, 195] on link "Apply" at bounding box center [383, 196] width 48 height 19
